Goal: Ask a question

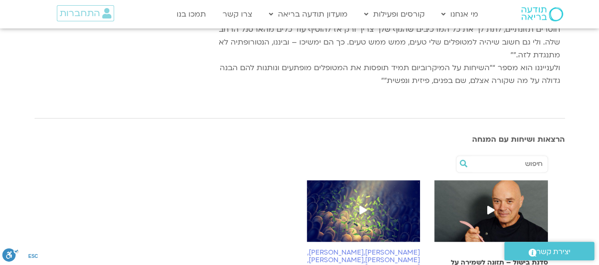
scroll to position [284, 0]
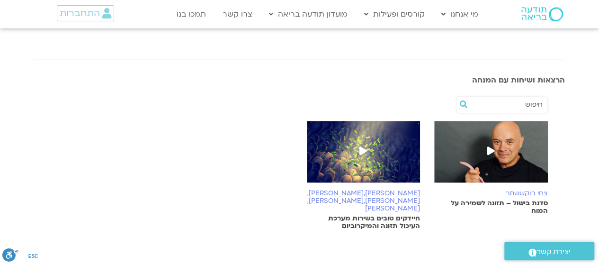
click at [489, 146] on icon at bounding box center [491, 150] width 8 height 9
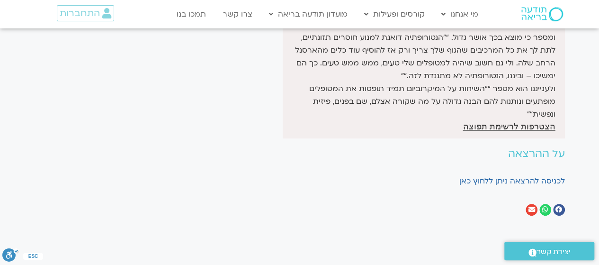
scroll to position [284, 0]
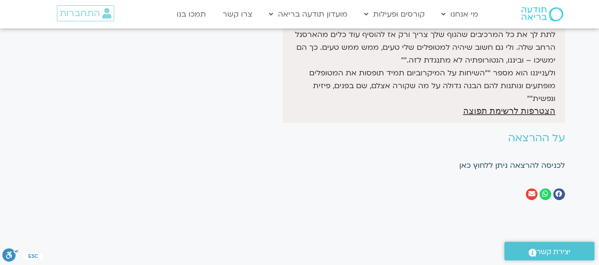
click at [477, 160] on link "לכניסה להרצאה ניתן ללחוץ כאן" at bounding box center [512, 165] width 106 height 10
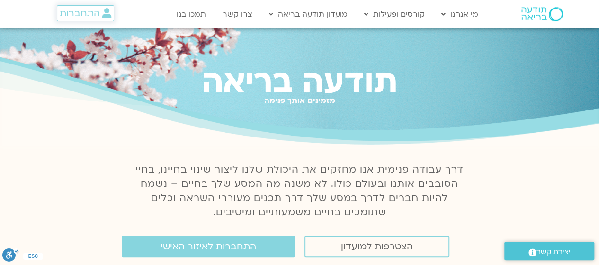
click at [77, 12] on span "התחברות" at bounding box center [80, 13] width 40 height 10
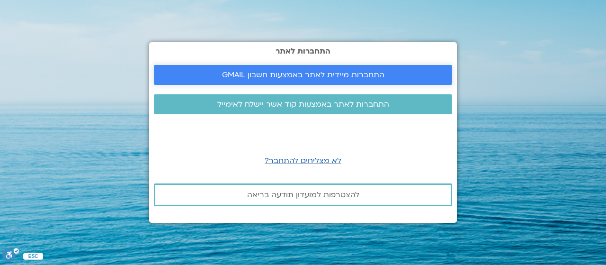
click at [312, 75] on span "התחברות מיידית לאתר באמצעות חשבון GMAIL" at bounding box center [303, 75] width 162 height 9
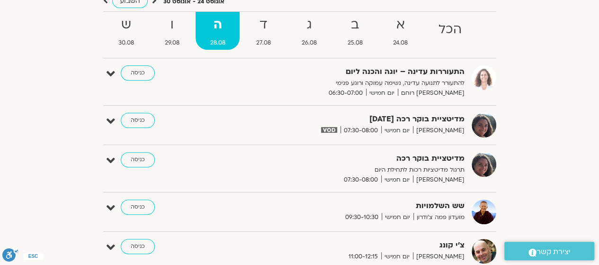
scroll to position [95, 0]
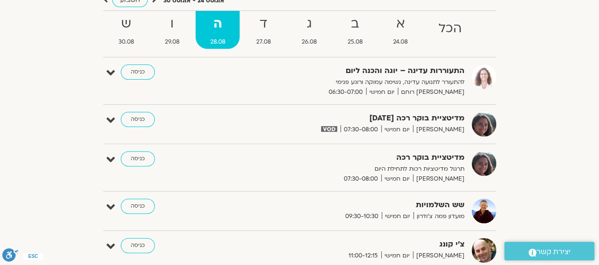
click at [551, 249] on span "יצירת קשר" at bounding box center [553, 251] width 34 height 13
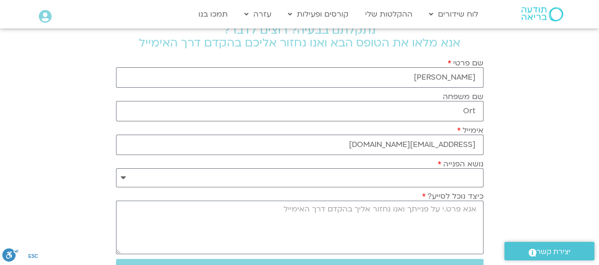
scroll to position [142, 0]
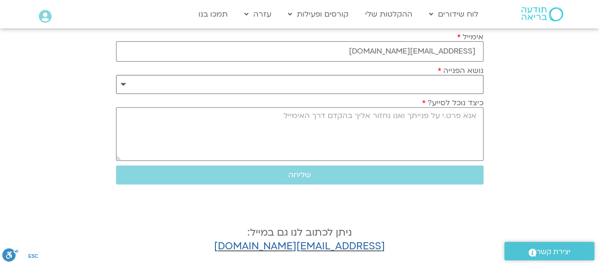
click at [469, 84] on select "**********" at bounding box center [299, 84] width 367 height 19
select select "**********"
click at [116, 75] on select "**********" at bounding box center [299, 84] width 367 height 19
click at [468, 113] on textarea "כיצד נוכל לסייע?" at bounding box center [299, 134] width 367 height 54
click at [407, 116] on textarea "איך מחפשים בארכיוןב VOD" at bounding box center [299, 134] width 367 height 54
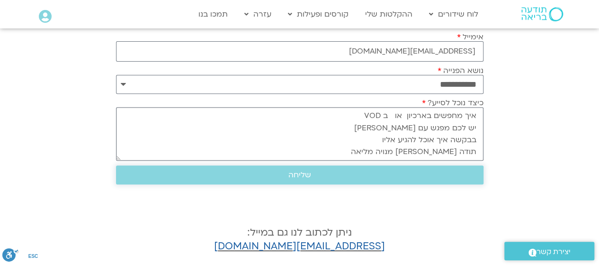
type textarea "איך מחפשים בארכיון או ב VOD יש לכם מפגש עם צחי בוקשתתר בבקשה איך אוכל להגיע אלי…"
click at [303, 170] on span "שליחה" at bounding box center [299, 174] width 23 height 9
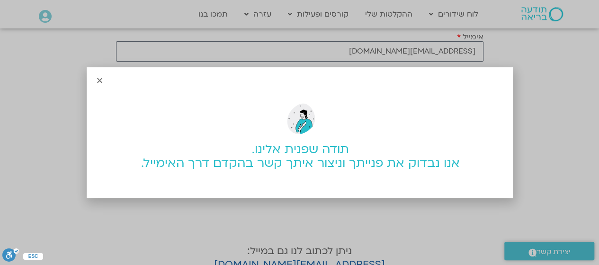
click at [98, 80] on icon "Close" at bounding box center [99, 80] width 7 height 7
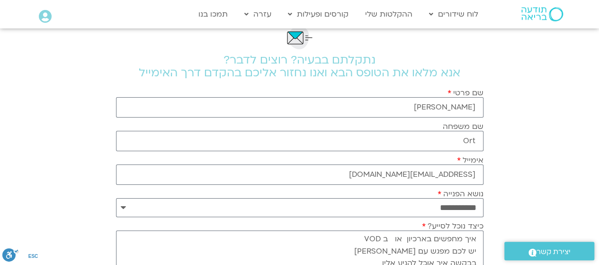
scroll to position [0, 0]
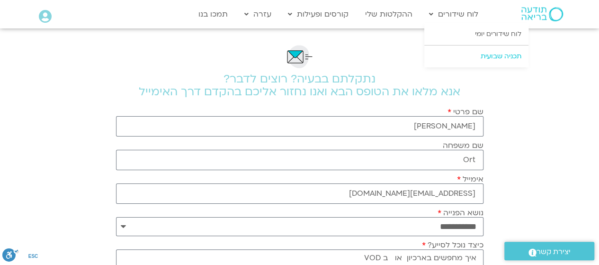
click at [498, 58] on link "תכניה שבועית" at bounding box center [476, 56] width 104 height 22
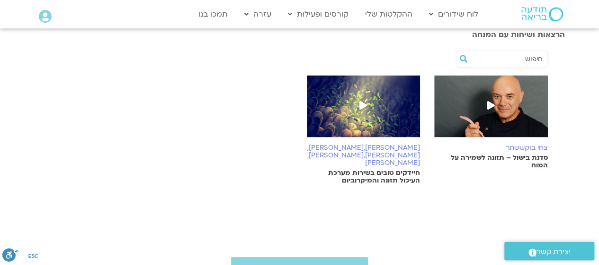
scroll to position [331, 0]
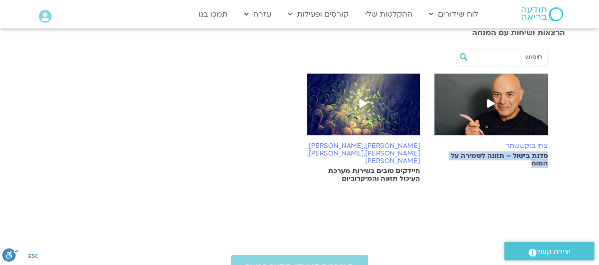
drag, startPoint x: 552, startPoint y: 142, endPoint x: 515, endPoint y: 152, distance: 37.7
click at [515, 152] on div "[PERSON_NAME] סדנת בישול – תזונה לשמירה על המוח" at bounding box center [491, 128] width 128 height 110
copy p "סדנת בישול – תזונה לשמירה על המוח"
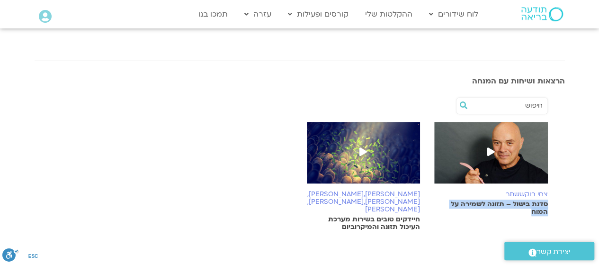
scroll to position [284, 0]
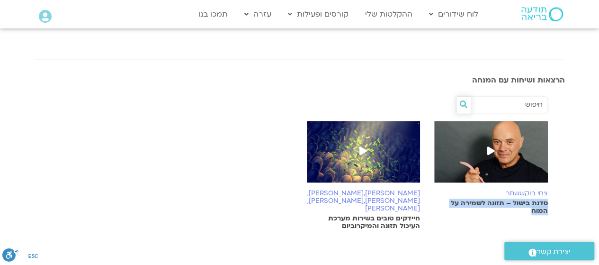
click at [464, 100] on icon at bounding box center [464, 104] width 8 height 8
click at [511, 97] on input "text" at bounding box center [507, 105] width 72 height 16
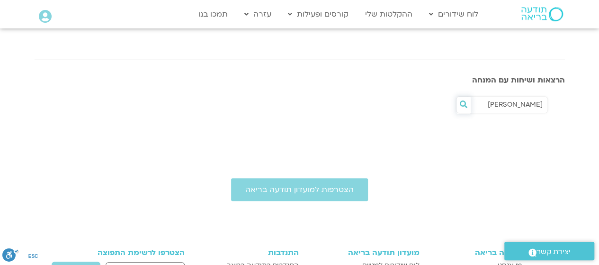
type input "[PERSON_NAME]"
click at [463, 100] on icon at bounding box center [464, 104] width 8 height 8
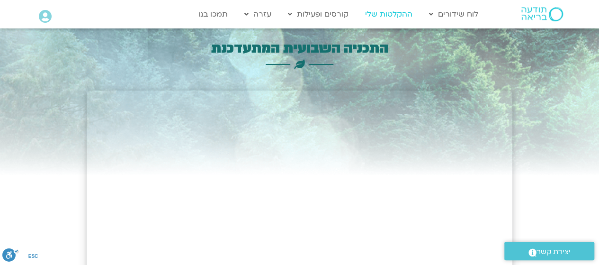
click at [388, 13] on link "ההקלטות שלי" at bounding box center [388, 14] width 57 height 18
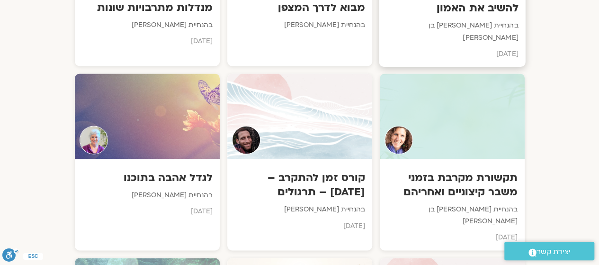
scroll to position [663, 0]
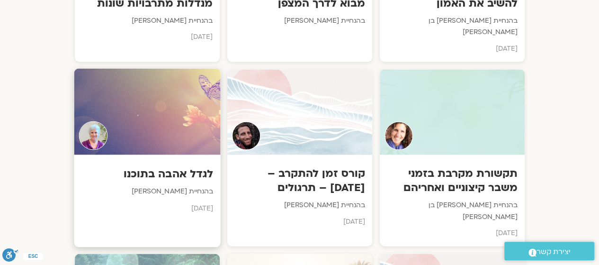
click at [179, 166] on h3 "לגדל אהבה בתוכנו" at bounding box center [147, 173] width 132 height 15
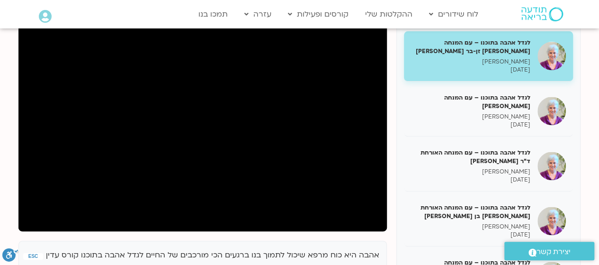
scroll to position [142, 0]
